Goal: Task Accomplishment & Management: Use online tool/utility

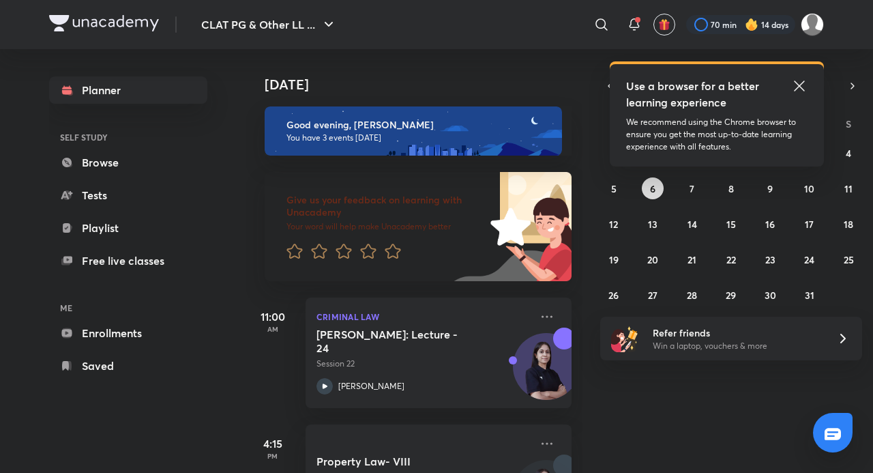
click at [658, 180] on button "6" at bounding box center [653, 188] width 22 height 22
click at [657, 183] on button "6" at bounding box center [653, 188] width 22 height 22
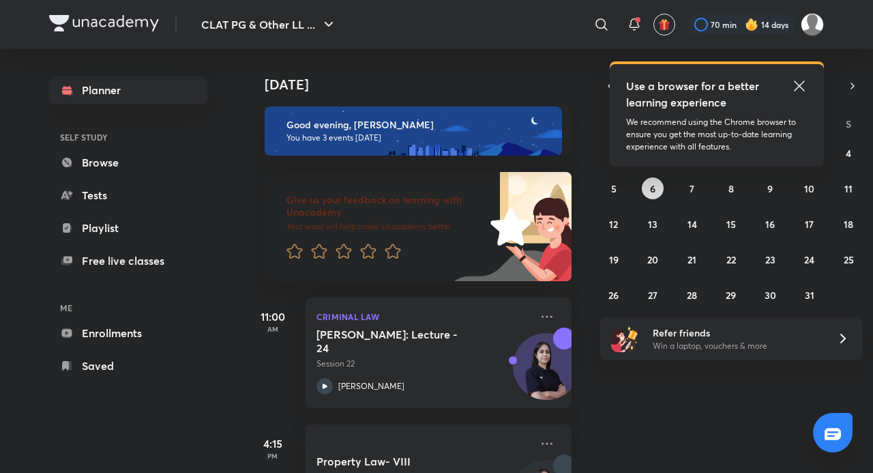
click at [657, 184] on button "6" at bounding box center [653, 188] width 22 height 22
click at [656, 184] on button "6" at bounding box center [653, 188] width 22 height 22
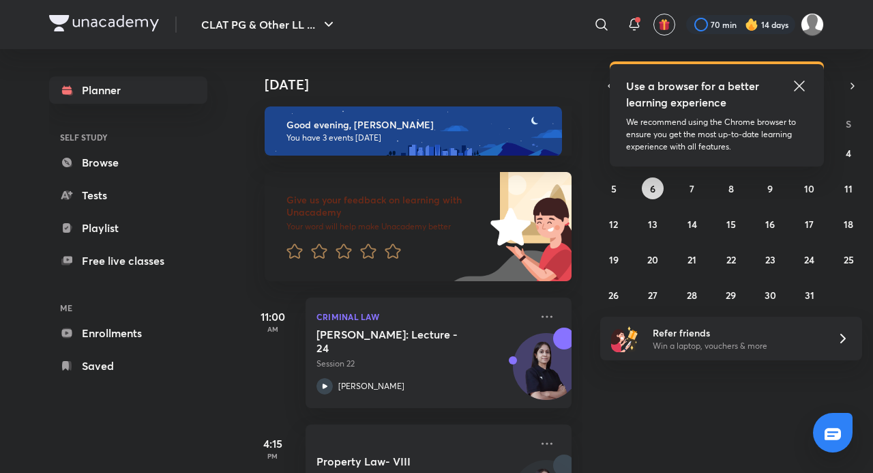
click at [656, 184] on button "6" at bounding box center [653, 188] width 22 height 22
click at [656, 185] on button "6" at bounding box center [653, 188] width 22 height 22
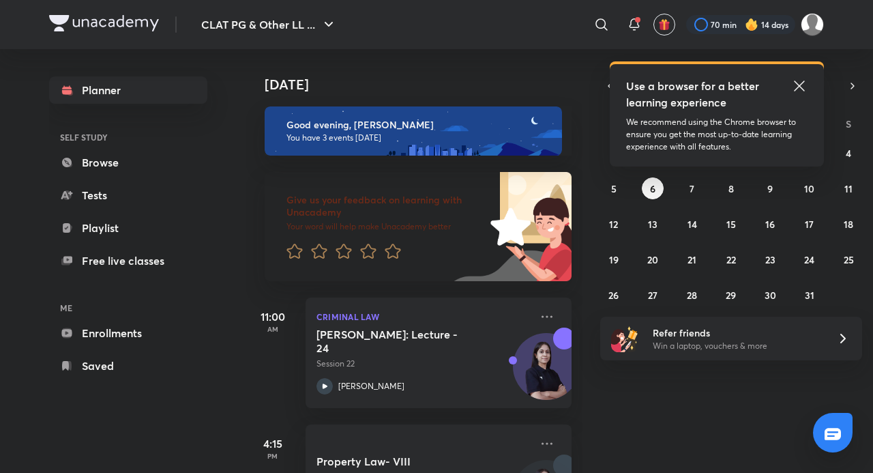
drag, startPoint x: 660, startPoint y: 366, endPoint x: 668, endPoint y: 389, distance: 23.7
click at [668, 389] on div "[DATE] Good evening, [PERSON_NAME] You have 3 events [DATE] Give us your feedba…" at bounding box center [558, 261] width 625 height 424
drag, startPoint x: 668, startPoint y: 389, endPoint x: 647, endPoint y: 396, distance: 22.2
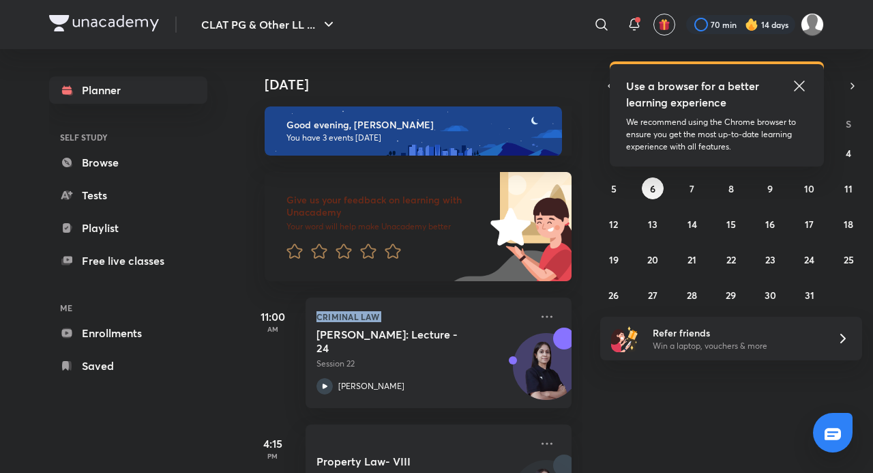
click at [647, 396] on div "[DATE] Good evening, [PERSON_NAME] You have 3 events [DATE] Give us your feedba…" at bounding box center [558, 261] width 625 height 424
click at [621, 415] on div "[DATE] Good evening, [PERSON_NAME] You have 3 events [DATE] Give us your feedba…" at bounding box center [558, 261] width 625 height 424
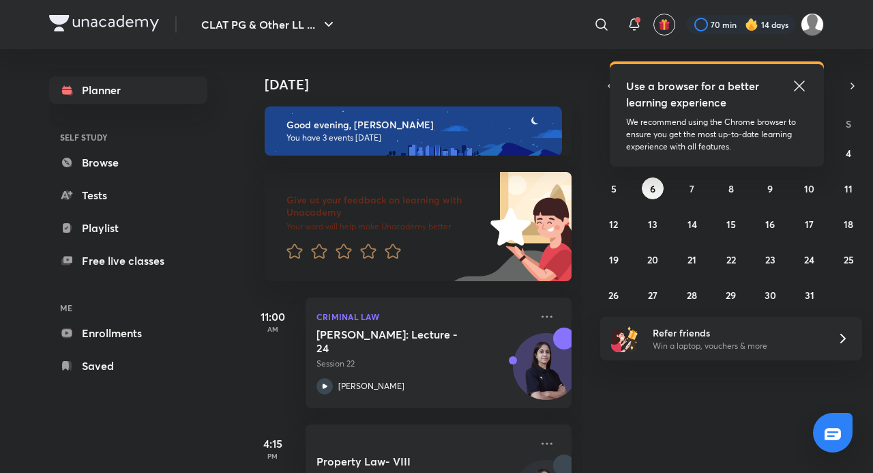
click at [621, 415] on div "[DATE] Good evening, [PERSON_NAME] You have 3 events [DATE] Give us your feedba…" at bounding box center [558, 261] width 625 height 424
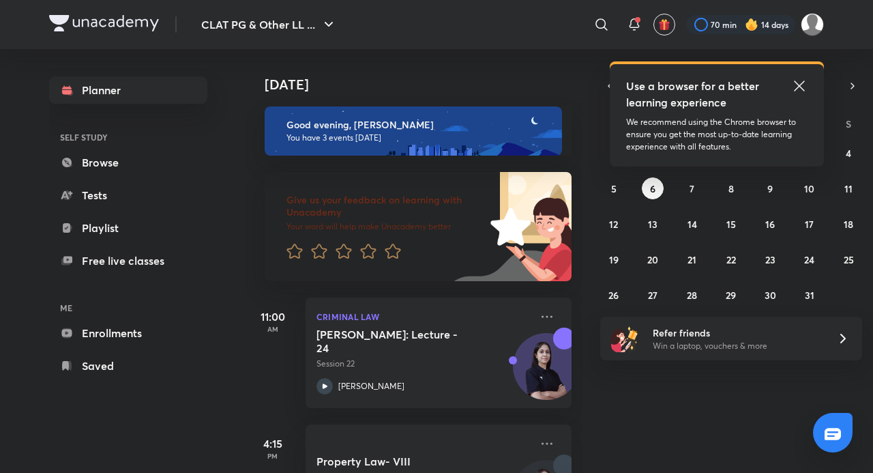
click at [621, 415] on div "[DATE] Good evening, [PERSON_NAME] You have 3 events [DATE] Give us your feedba…" at bounding box center [558, 261] width 625 height 424
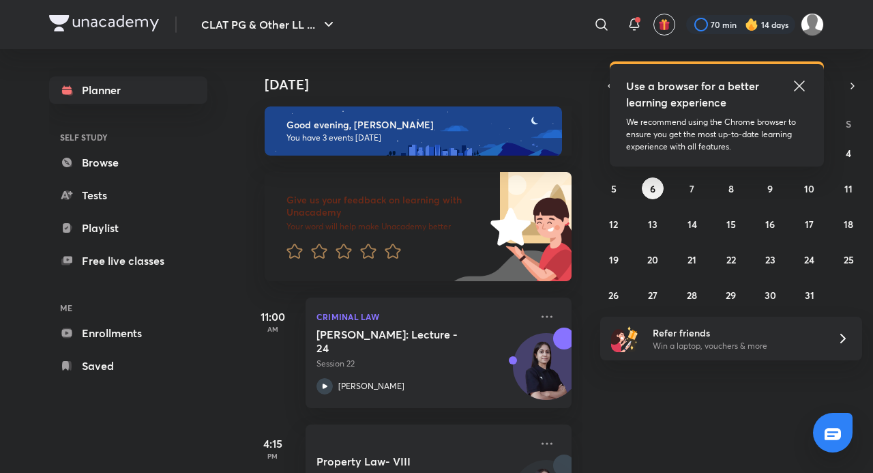
click at [621, 415] on div "[DATE] Good evening, [PERSON_NAME] You have 3 events [DATE] Give us your feedba…" at bounding box center [558, 261] width 625 height 424
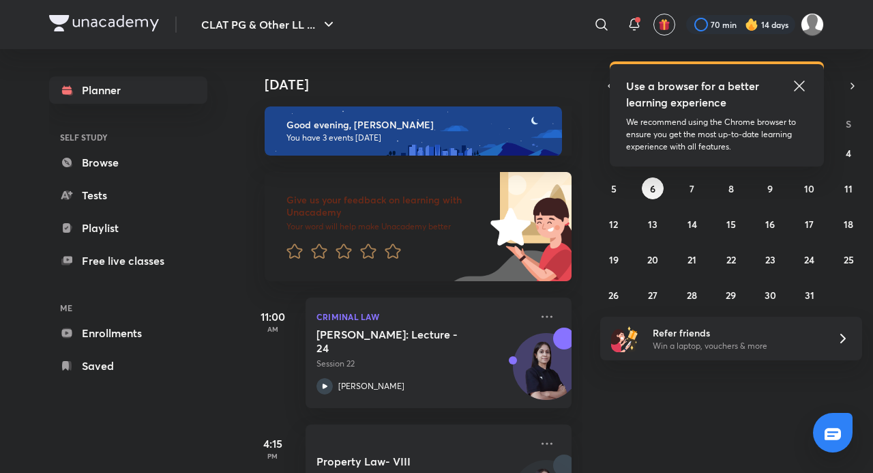
click at [621, 415] on div "[DATE] Good evening, [PERSON_NAME] You have 3 events [DATE] Give us your feedba…" at bounding box center [558, 261] width 625 height 424
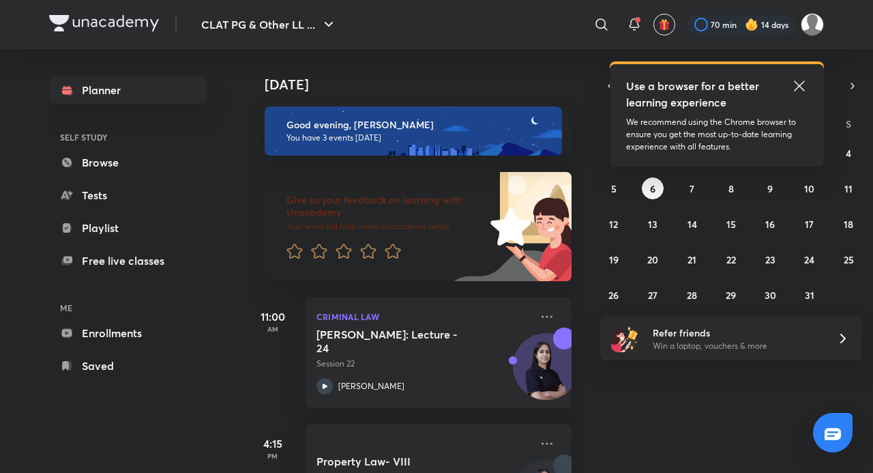
click at [621, 415] on div "[DATE] Good evening, [PERSON_NAME] You have 3 events [DATE] Give us your feedba…" at bounding box center [558, 261] width 625 height 424
click at [620, 415] on div "[DATE] Good evening, [PERSON_NAME] You have 3 events [DATE] Give us your feedba…" at bounding box center [558, 261] width 625 height 424
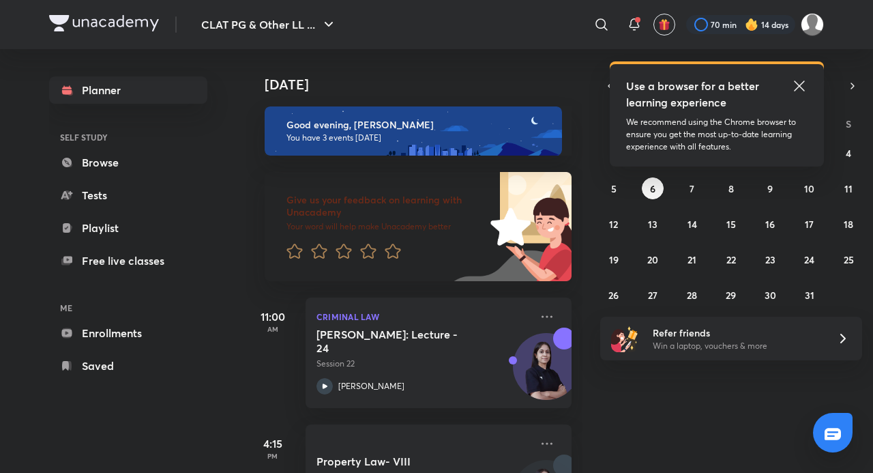
click at [620, 415] on div "[DATE] Good evening, [PERSON_NAME] You have 3 events [DATE] Give us your feedba…" at bounding box center [558, 261] width 625 height 424
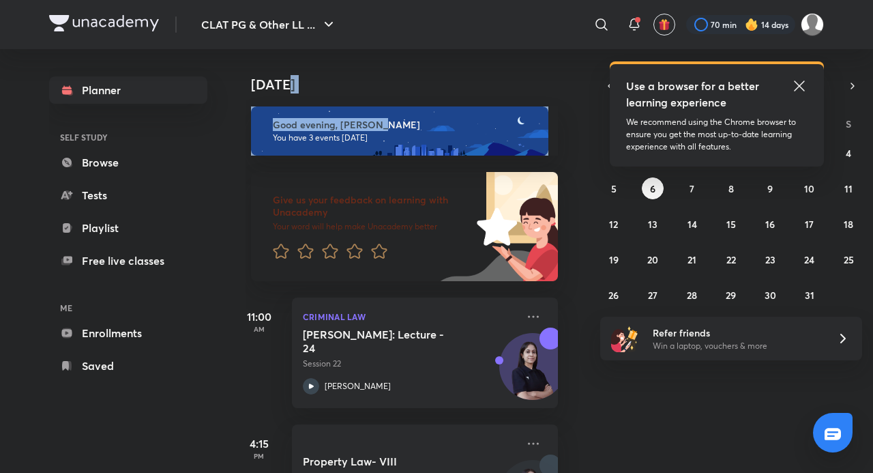
drag, startPoint x: 620, startPoint y: 415, endPoint x: 585, endPoint y: 101, distance: 315.7
click at [585, 101] on div "[DATE] Good evening, [PERSON_NAME] You have 3 events [DATE] Give us your feedba…" at bounding box center [558, 261] width 625 height 424
click at [512, 82] on h4 "[DATE]" at bounding box center [411, 84] width 321 height 16
